Goal: Navigation & Orientation: Go to known website

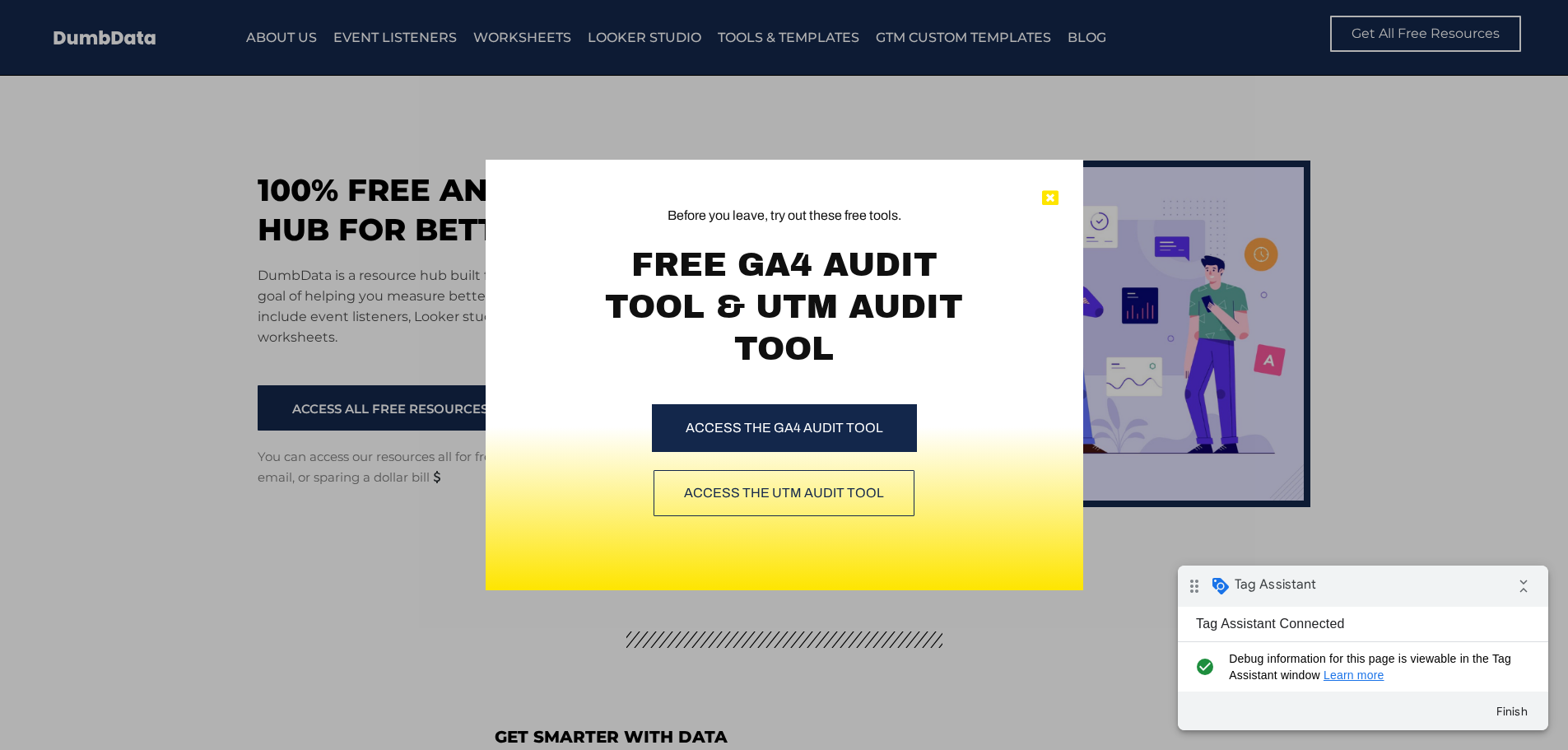
click at [1056, 205] on icon at bounding box center [1051, 199] width 17 height 17
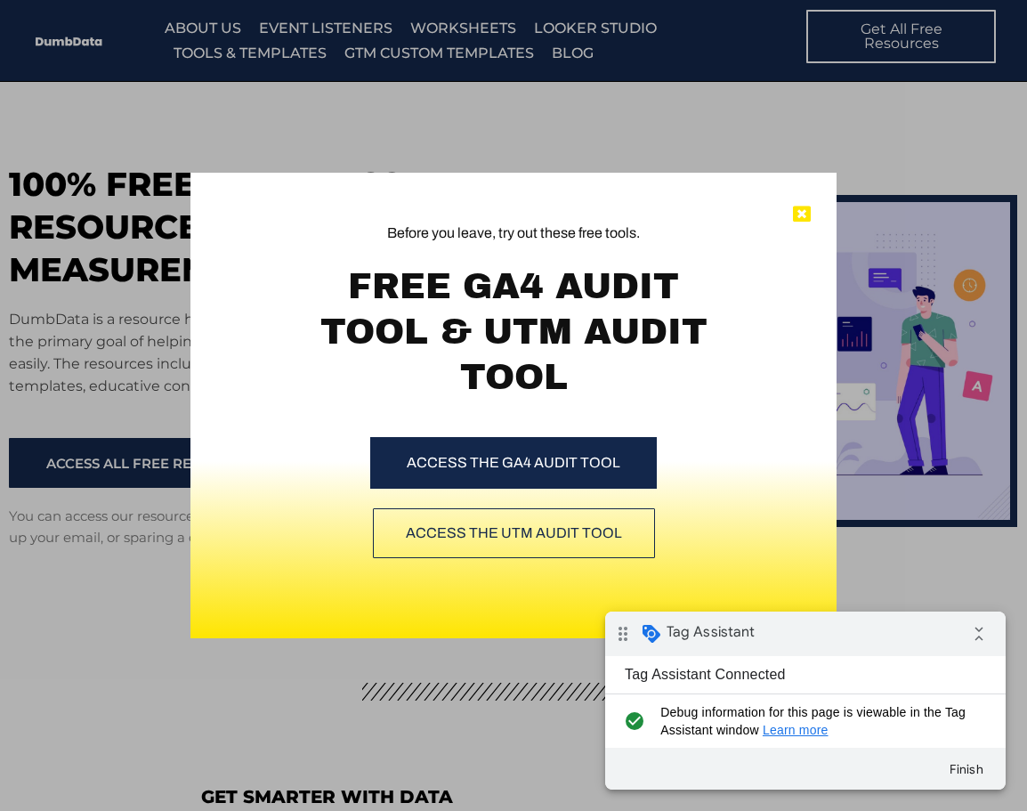
click at [804, 209] on icon at bounding box center [802, 215] width 18 height 18
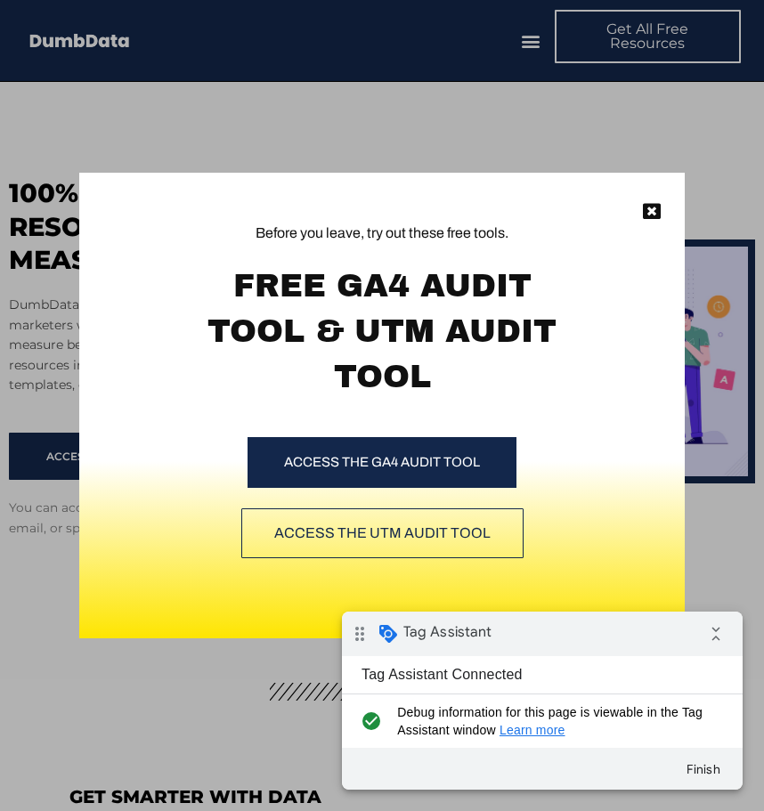
click at [184, 601] on div at bounding box center [381, 598] width 605 height 44
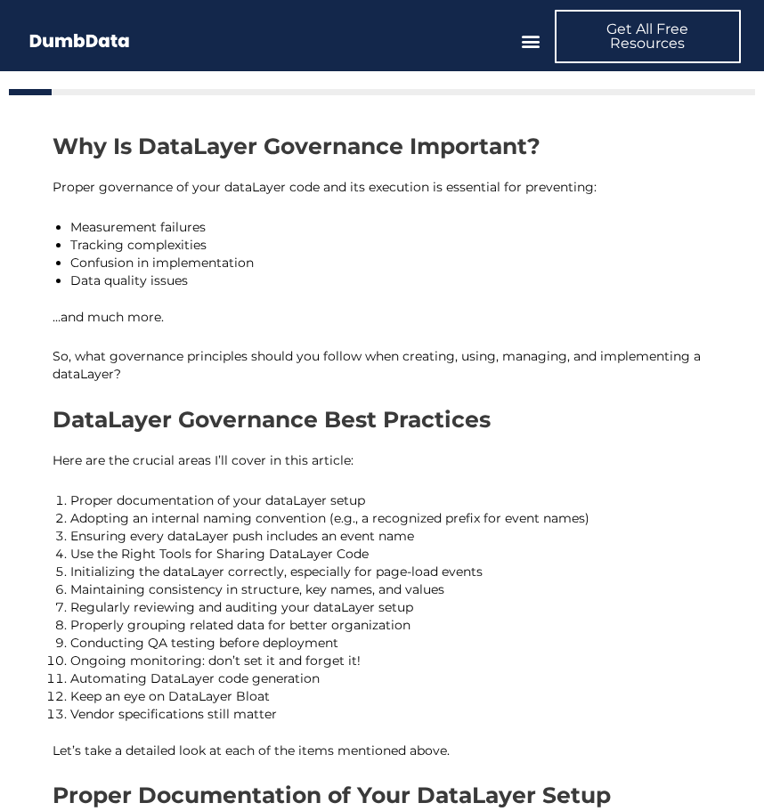
scroll to position [1293, 0]
